Goal: Task Accomplishment & Management: Use online tool/utility

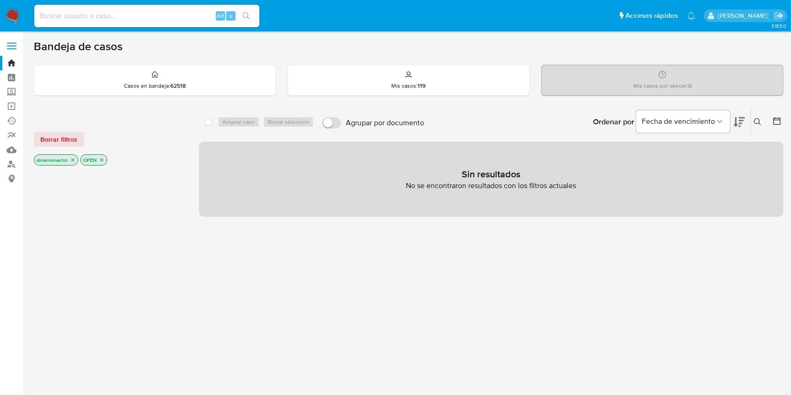
click at [73, 157] on icon "close-filter" at bounding box center [73, 160] width 6 height 6
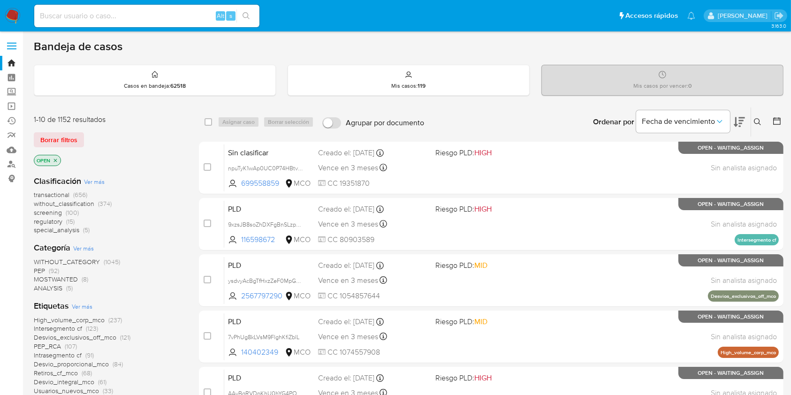
click at [59, 160] on p "OPEN" at bounding box center [47, 160] width 26 height 10
click at [54, 159] on icon "close-filter" at bounding box center [55, 160] width 3 height 3
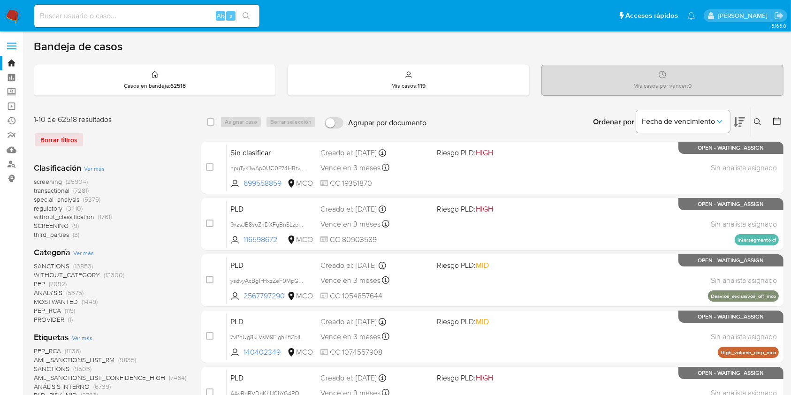
click at [762, 122] on icon at bounding box center [758, 122] width 8 height 8
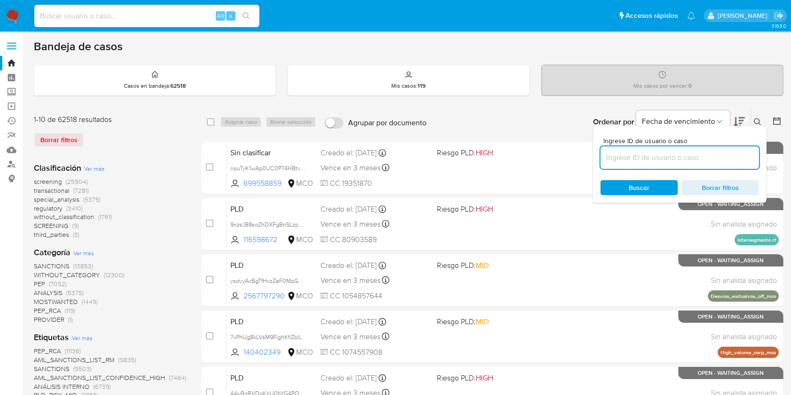
click at [664, 152] on input at bounding box center [680, 158] width 159 height 12
type input "cGfZZ8LfSUDVs30SM66Nsgao"
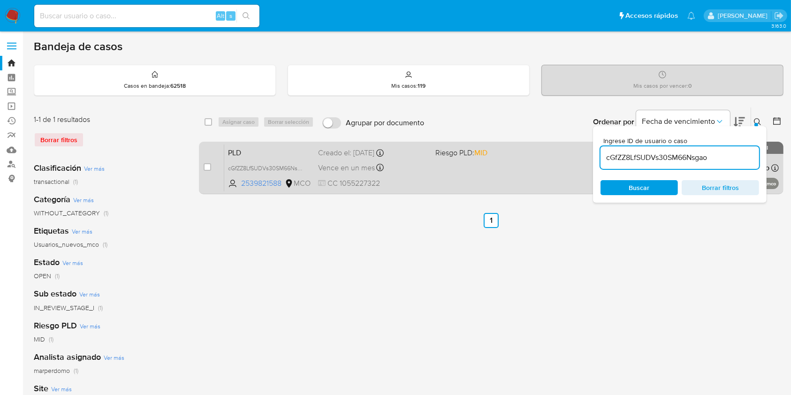
click at [261, 159] on div "PLD cGfZZ8LfSUDVs30SM66Nsgao 2539821588 MCO Riesgo PLD: MID Creado el: 12/08/20…" at bounding box center [501, 167] width 555 height 47
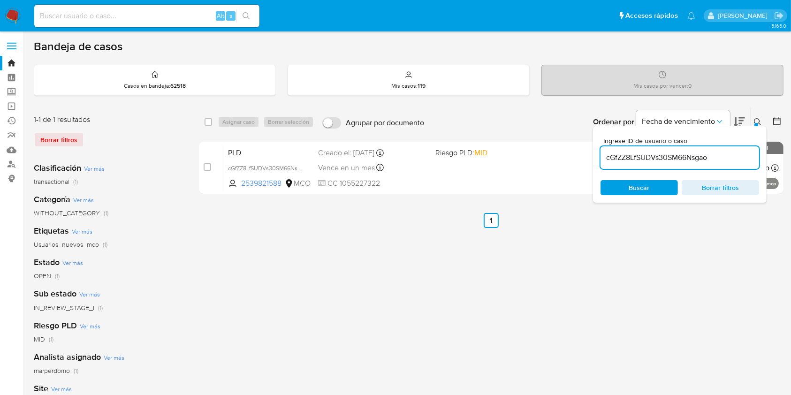
click at [736, 182] on span "Borrar filtros" at bounding box center [721, 187] width 64 height 13
click at [604, 226] on ul "Anterior 1 Siguiente" at bounding box center [491, 220] width 585 height 15
click at [749, 246] on div "select-all-cases-checkbox Asignar caso Borrar selección Agrupar por documento O…" at bounding box center [491, 313] width 585 height 412
click at [61, 144] on div "Borrar filtros" at bounding box center [109, 139] width 150 height 15
click at [57, 132] on div "Borrar filtros" at bounding box center [109, 139] width 150 height 15
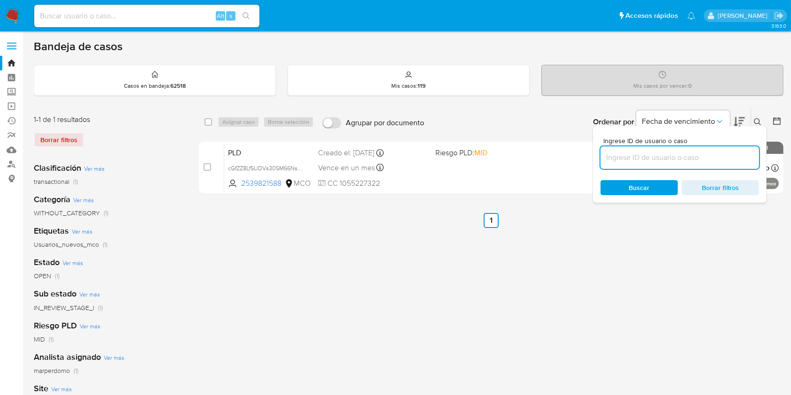
click at [758, 122] on icon at bounding box center [758, 122] width 8 height 8
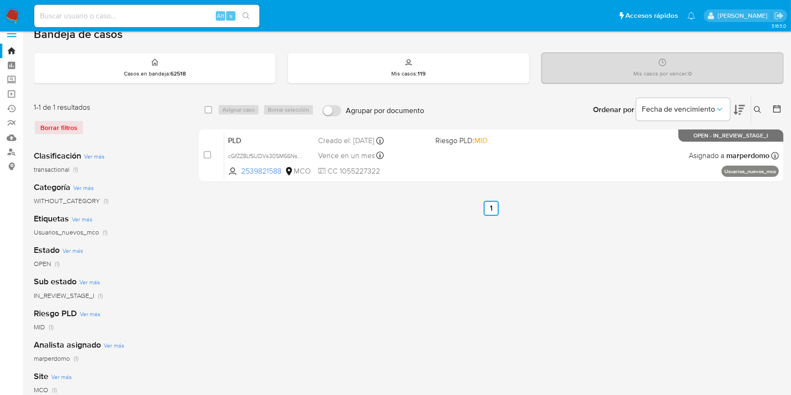
scroll to position [15, 0]
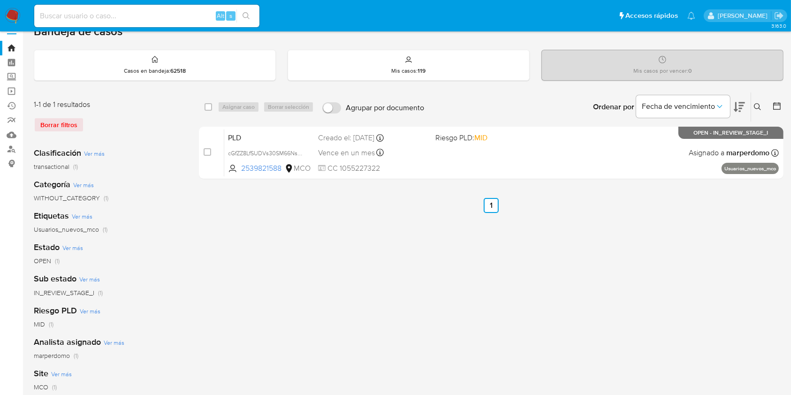
click at [46, 120] on div "Borrar filtros" at bounding box center [109, 124] width 150 height 15
click at [757, 107] on icon at bounding box center [758, 107] width 8 height 8
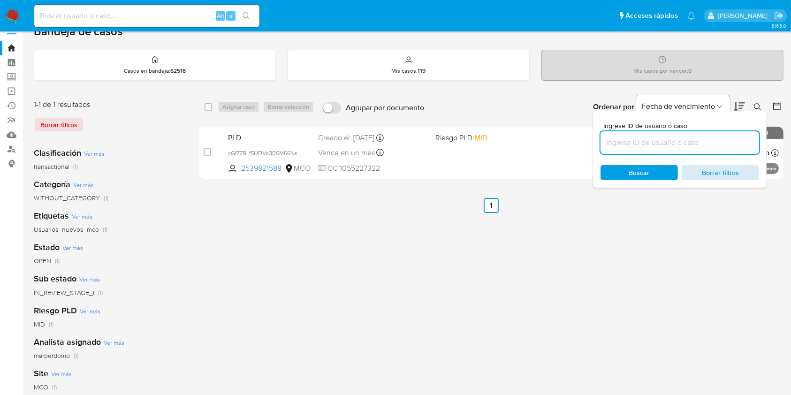
click at [721, 174] on span "Borrar filtros" at bounding box center [721, 172] width 64 height 13
click at [661, 169] on span "Buscar" at bounding box center [639, 172] width 64 height 13
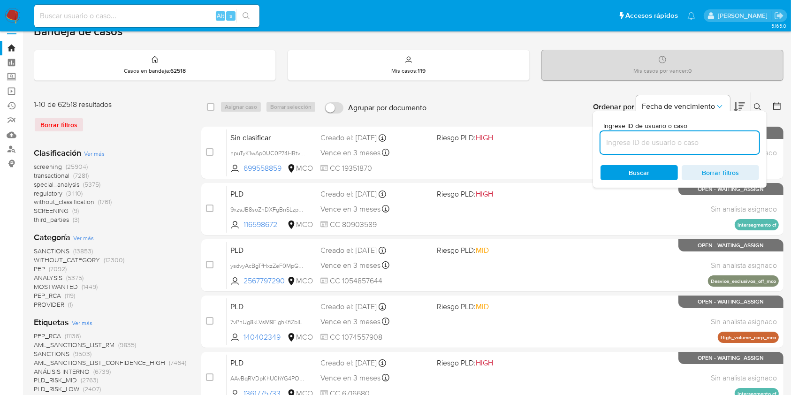
click at [759, 109] on icon at bounding box center [758, 107] width 8 height 8
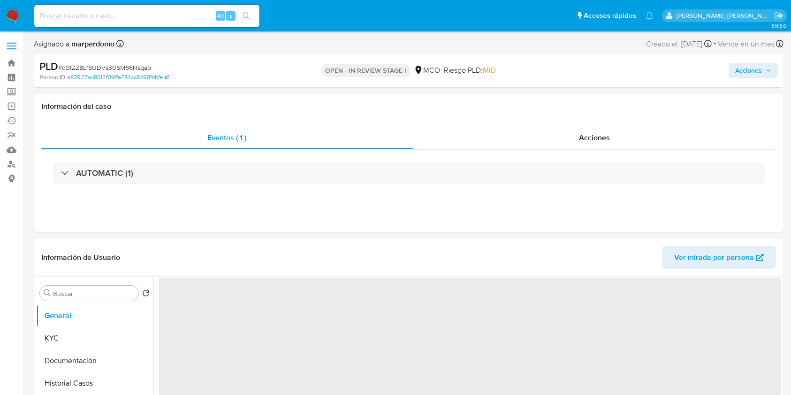
select select "10"
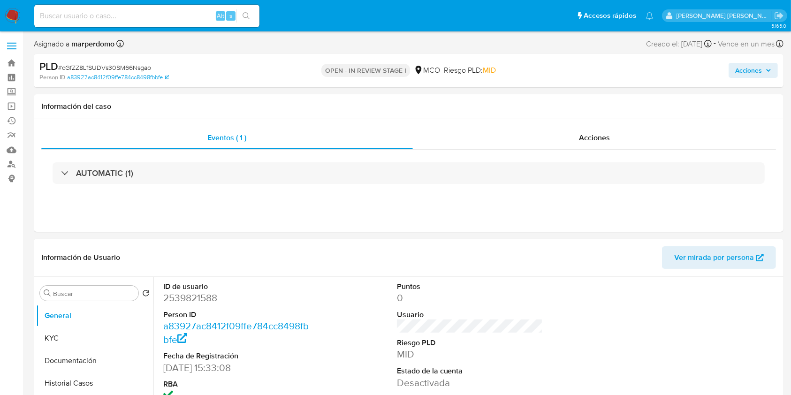
click at [761, 69] on span "Acciones" at bounding box center [749, 70] width 27 height 15
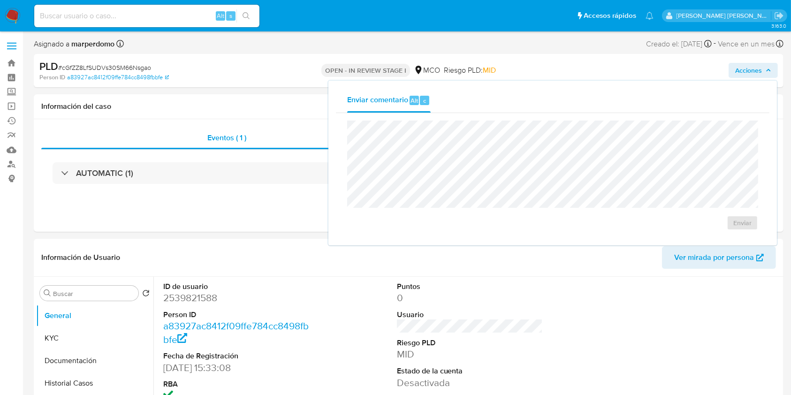
click at [763, 64] on span "Acciones" at bounding box center [754, 70] width 36 height 13
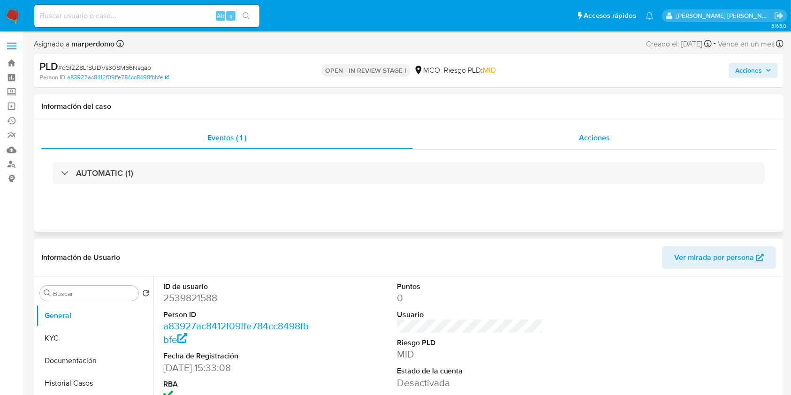
click at [612, 142] on div "Acciones" at bounding box center [595, 138] width 364 height 23
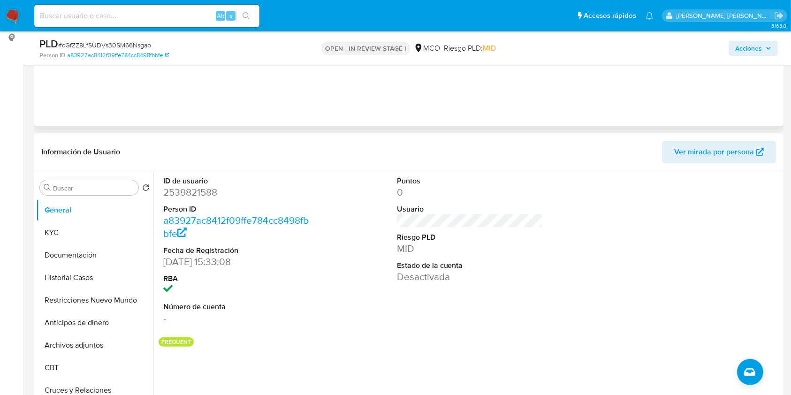
scroll to position [143, 0]
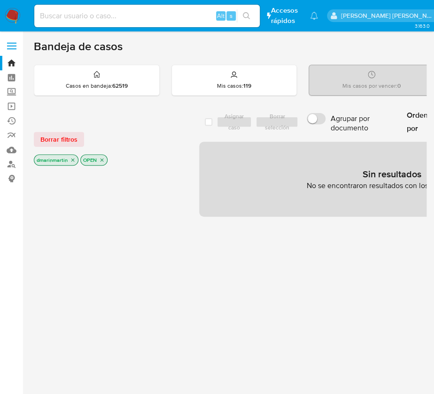
click at [57, 14] on input at bounding box center [146, 16] width 225 height 12
paste input "NEjtv57eplwdvewZz50DLcoh"
type input "NEjtv57eplwdvewZz50DLcoh"
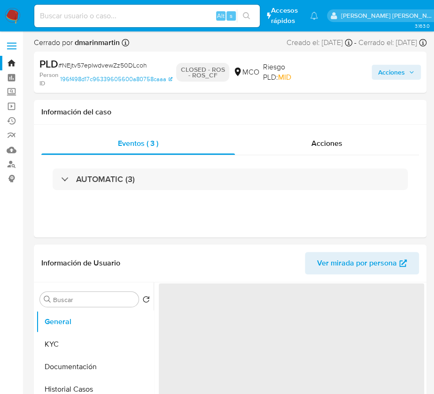
select select "10"
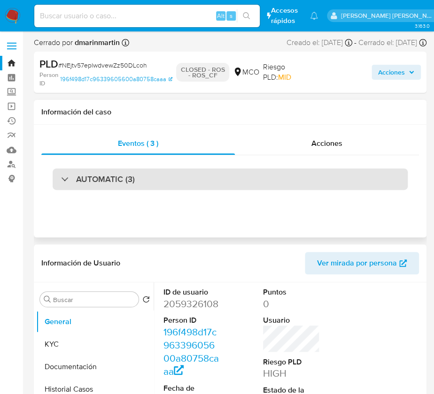
click at [63, 187] on div "AUTOMATIC (3)" at bounding box center [230, 180] width 355 height 22
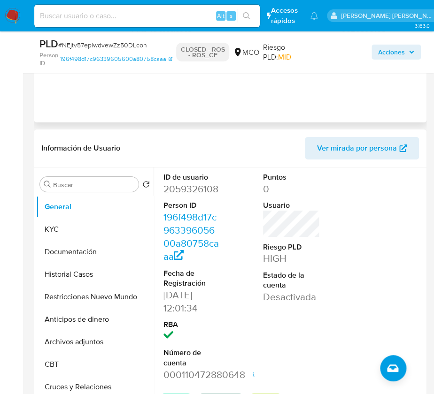
scroll to position [798, 0]
